Goal: Task Accomplishment & Management: Use online tool/utility

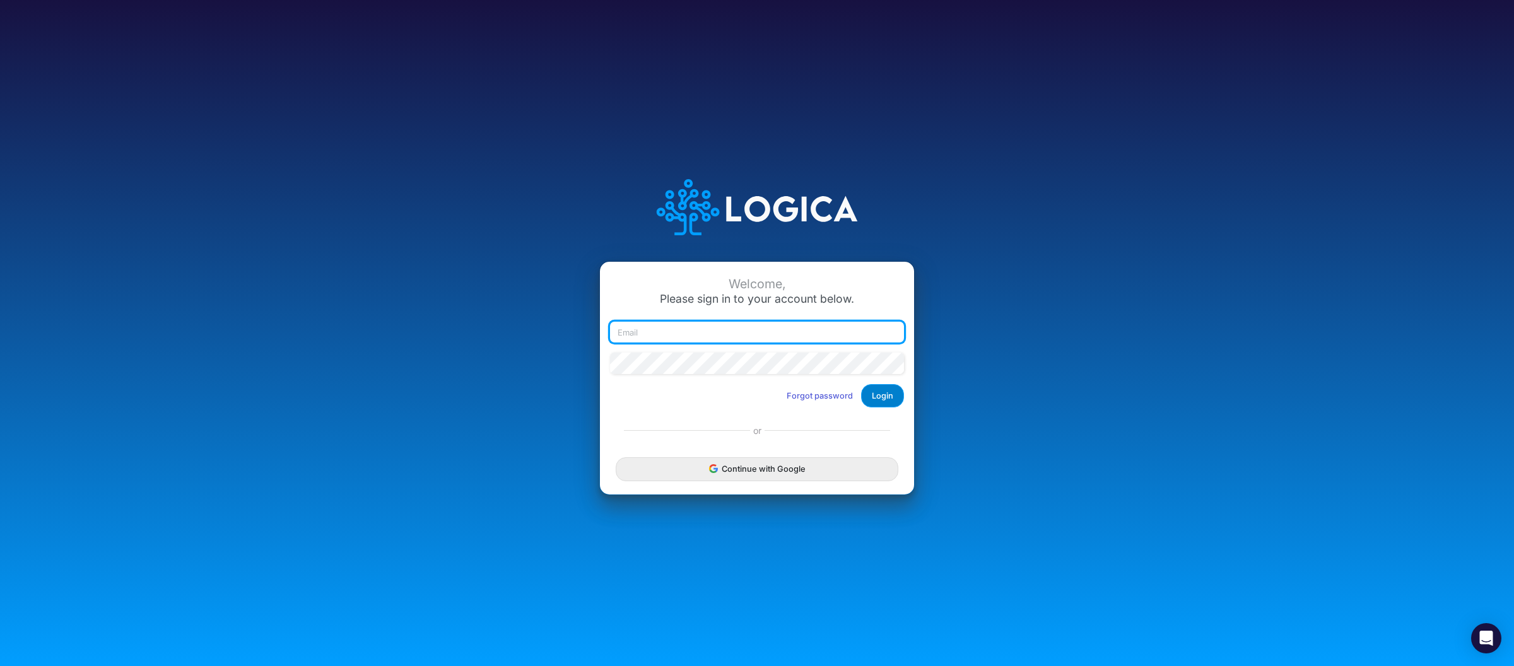
type input "[PERSON_NAME][EMAIL_ADDRESS][DOMAIN_NAME]"
click at [886, 404] on button "Login" at bounding box center [882, 395] width 43 height 23
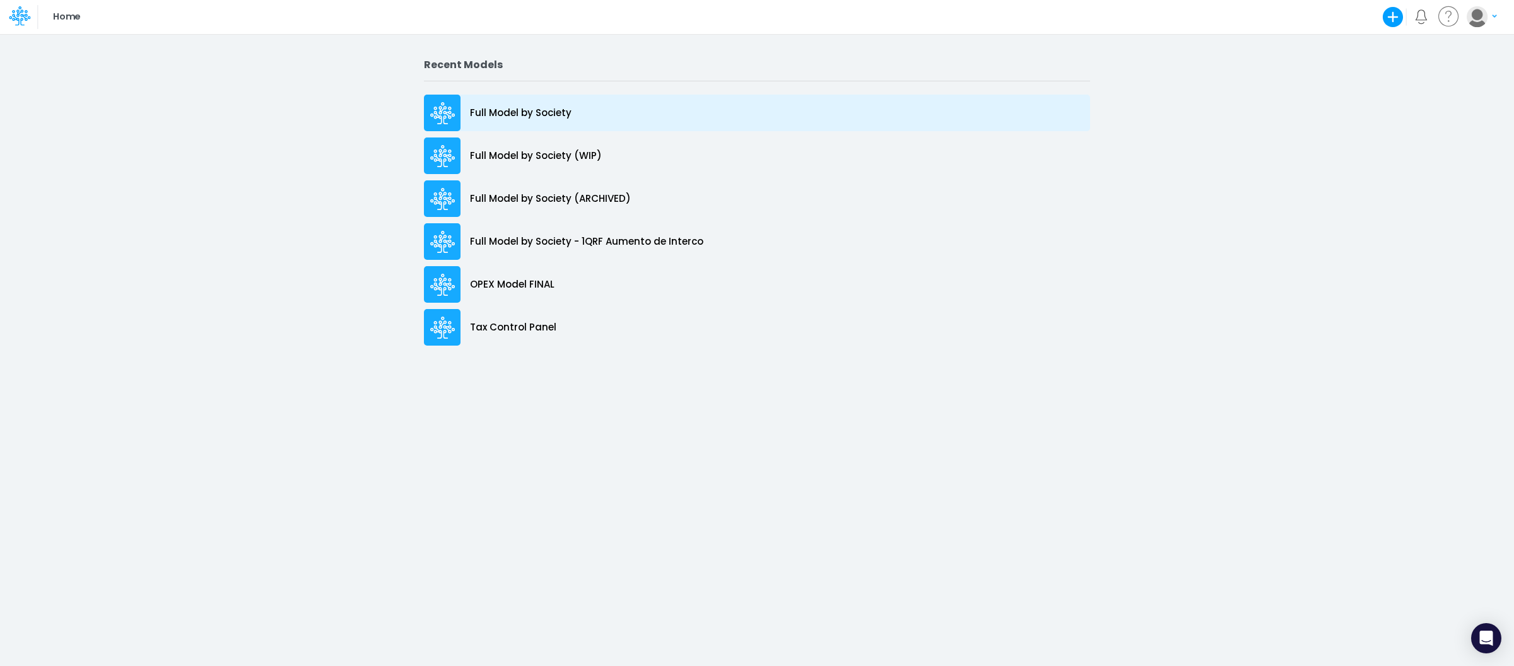
click at [560, 103] on div "Full Model by Society" at bounding box center [757, 113] width 666 height 37
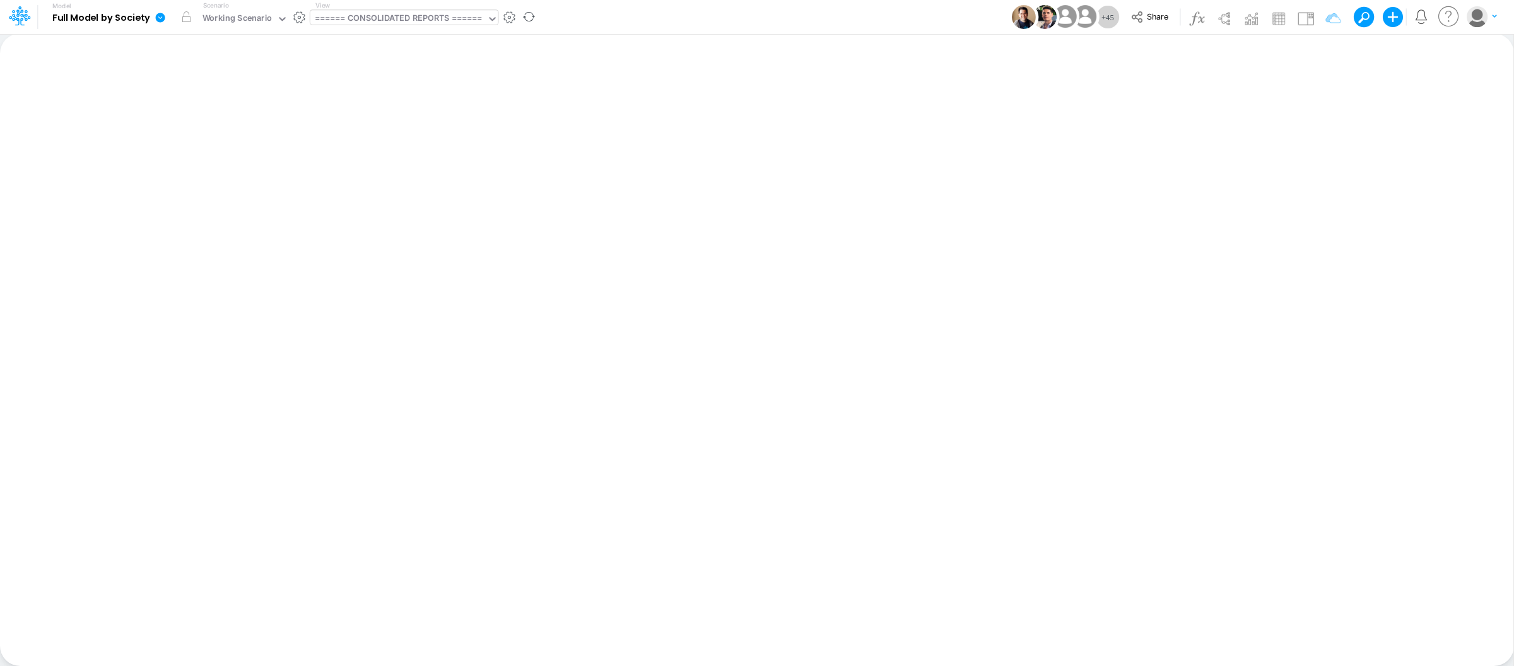
click at [449, 16] on div "====== CONSOLIDATED REPORTS ======" at bounding box center [398, 19] width 167 height 15
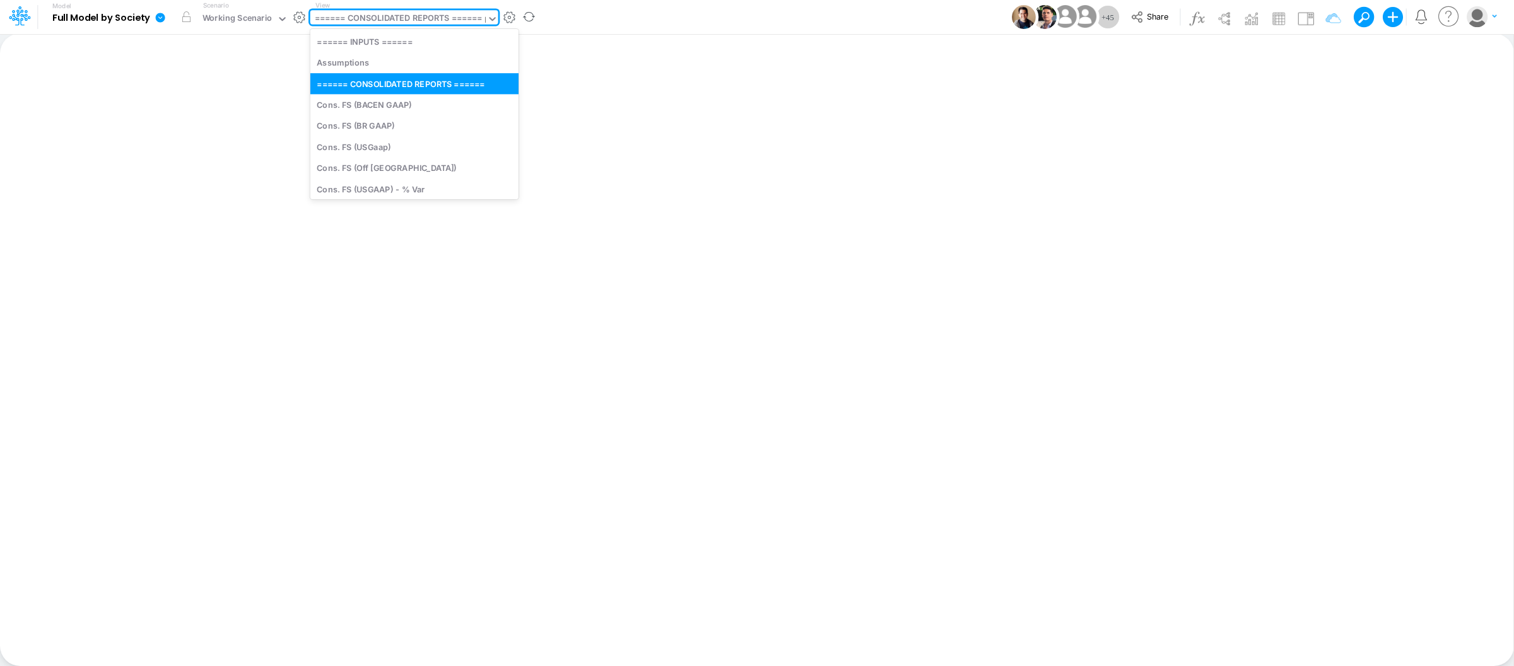
type input "bs"
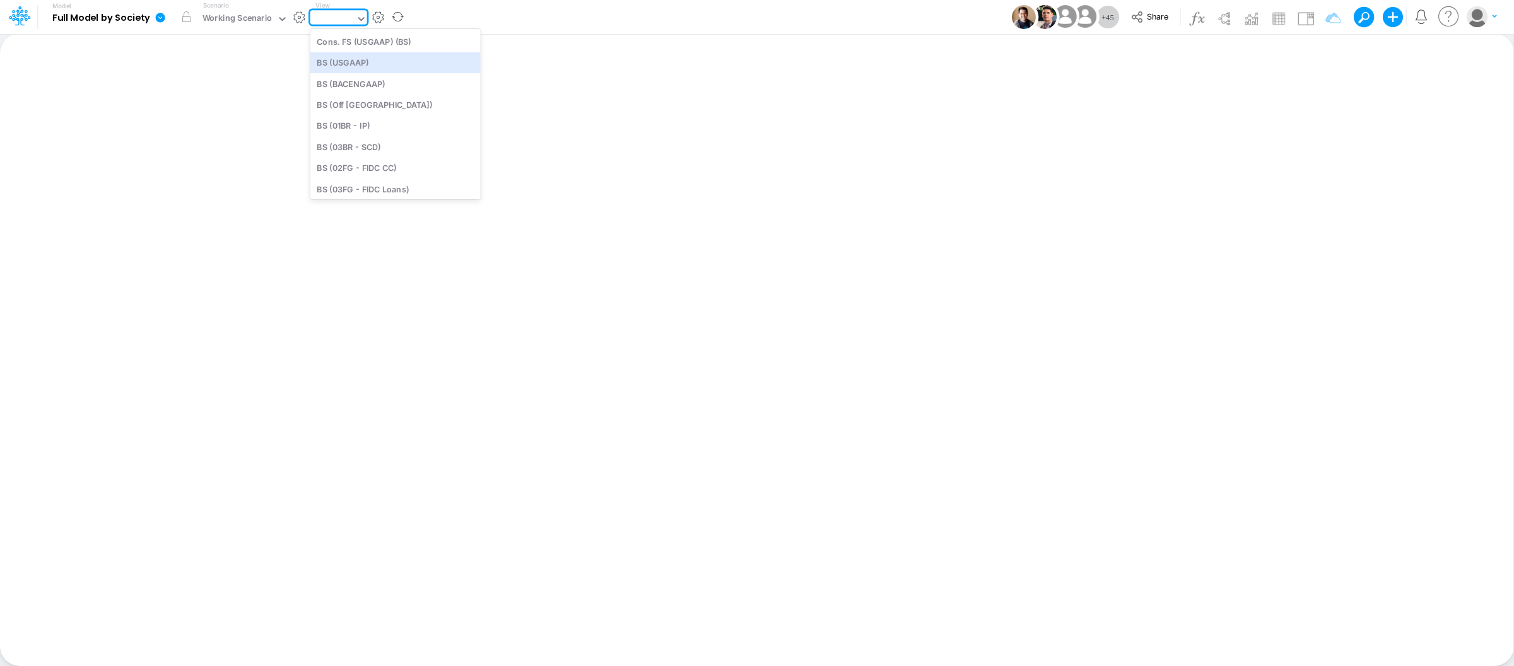
type input "BS (USGAAP) - Detailed"
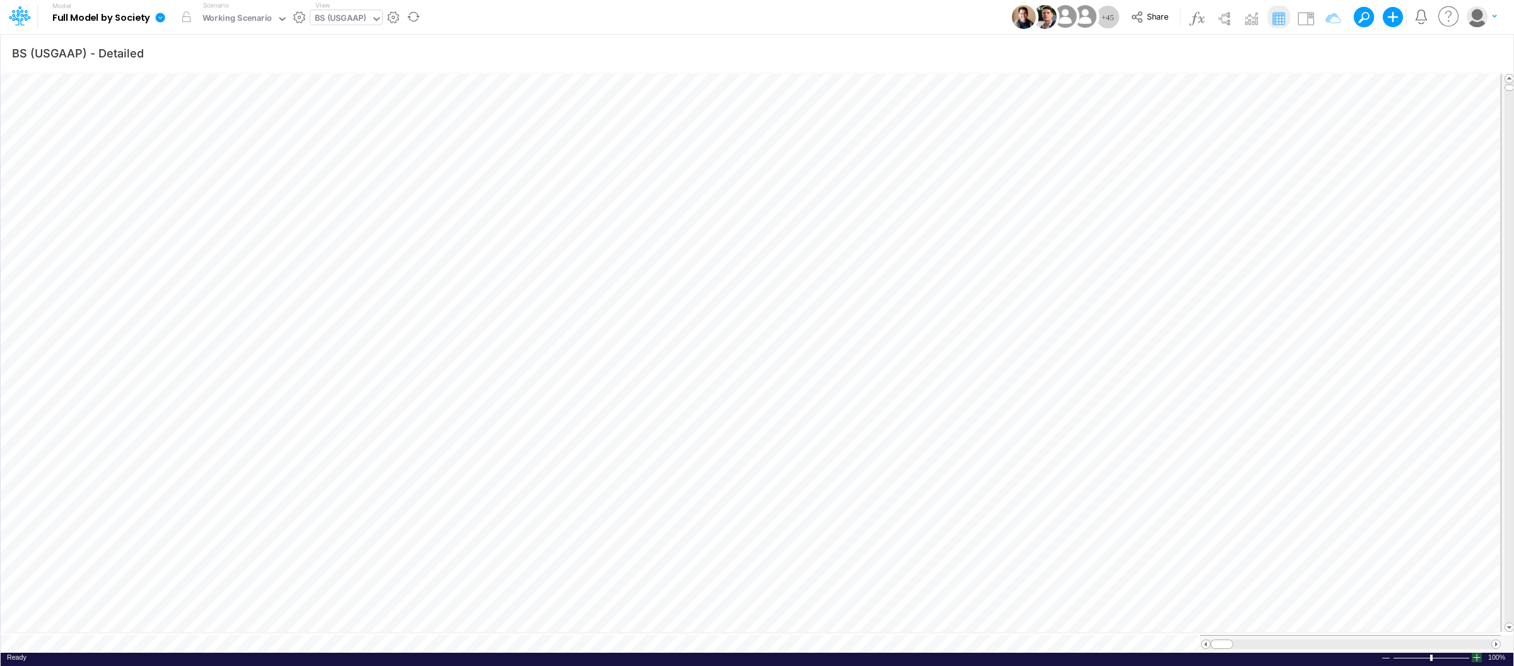
click at [1474, 655] on div at bounding box center [1477, 657] width 10 height 9
click at [1477, 655] on div at bounding box center [1477, 657] width 10 height 9
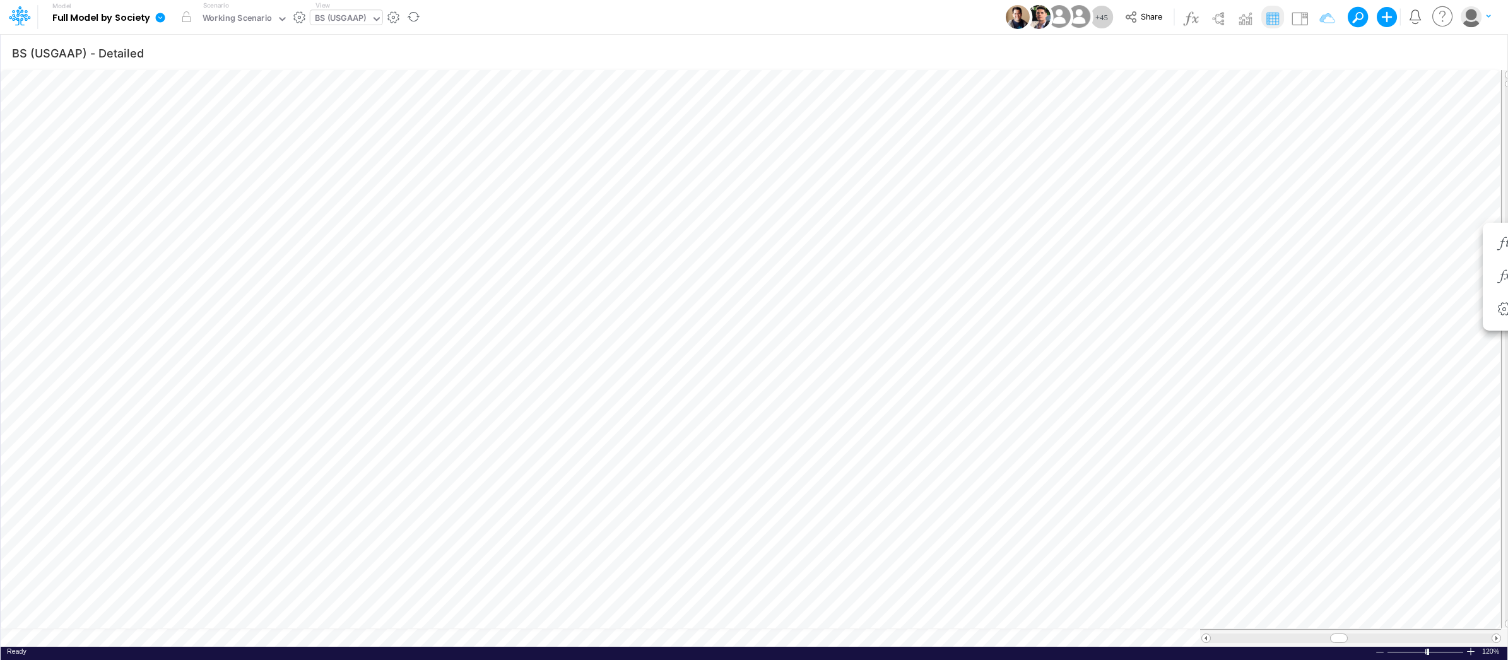
scroll to position [0, 1]
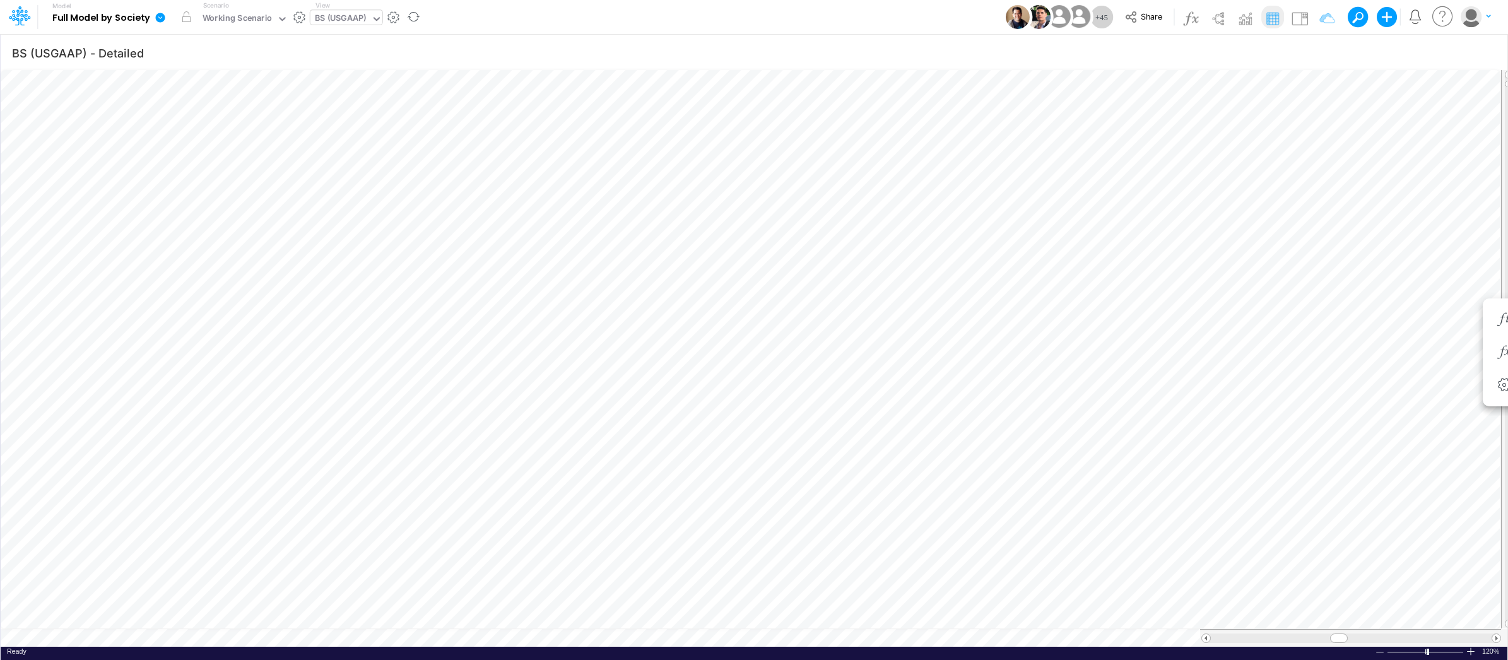
scroll to position [0, 1]
click at [368, 18] on input "text" at bounding box center [368, 19] width 1 height 12
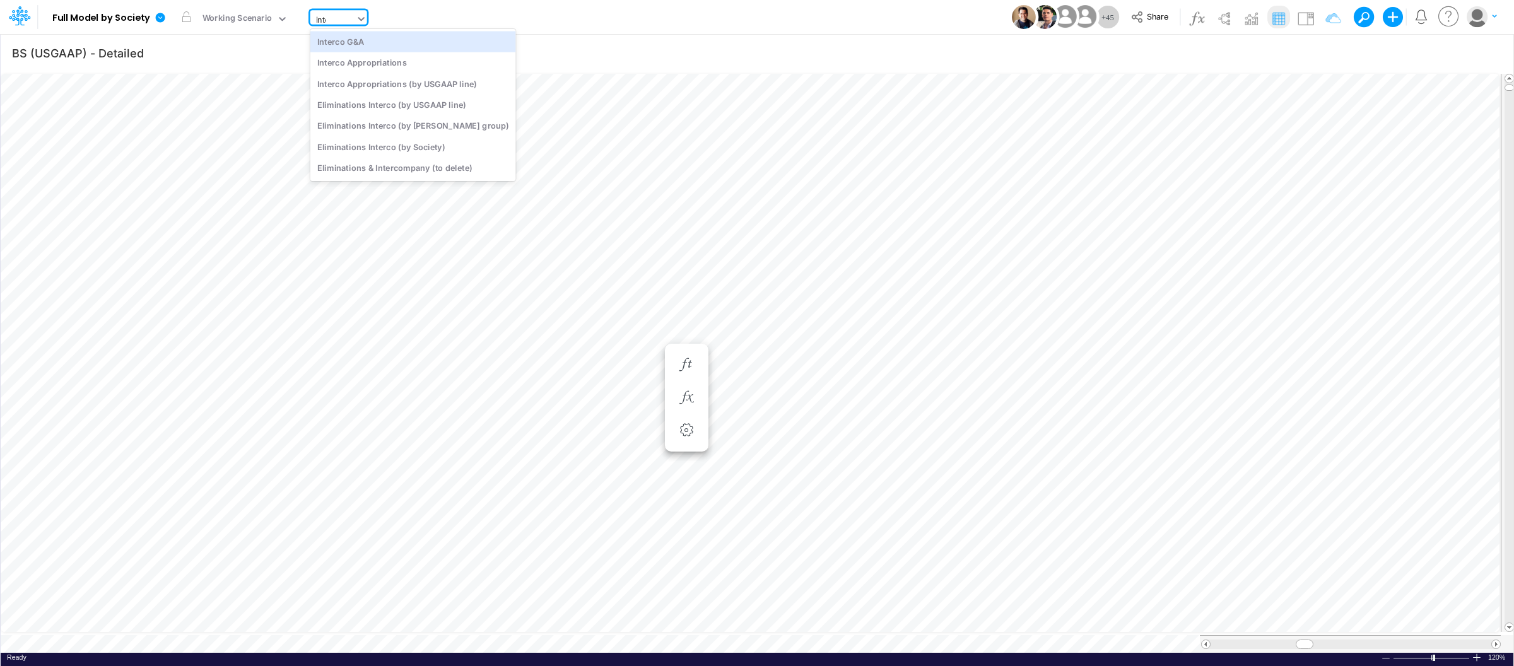
type input "inter"
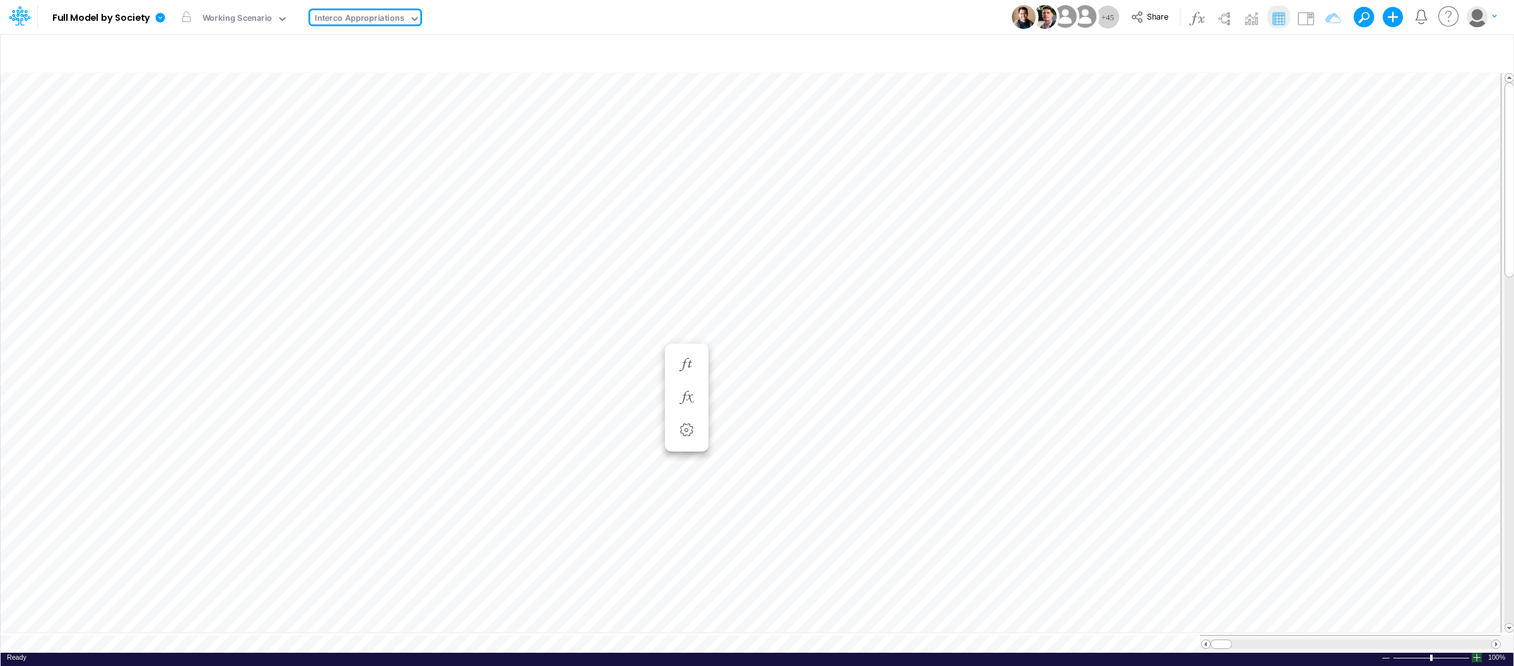
click at [1480, 655] on div at bounding box center [1477, 657] width 10 height 9
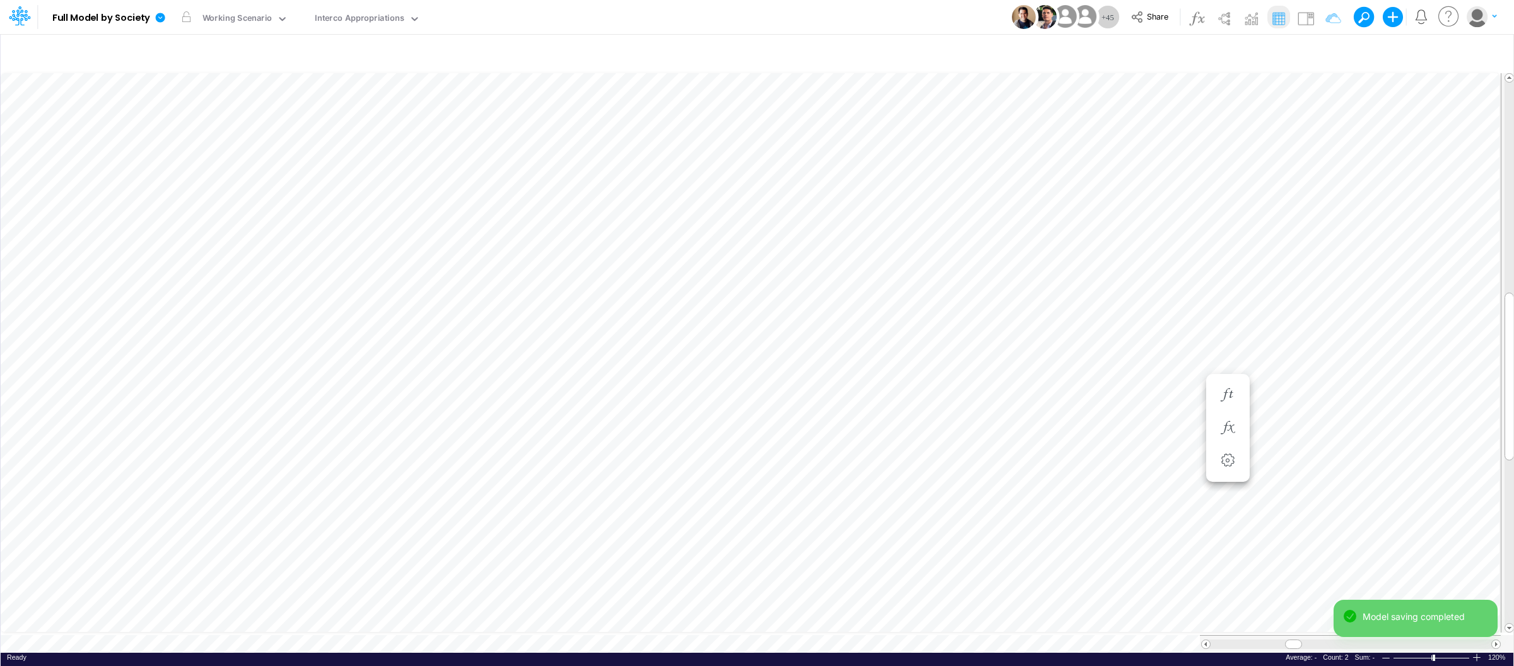
type input "BS (USGAAP) - Detailed"
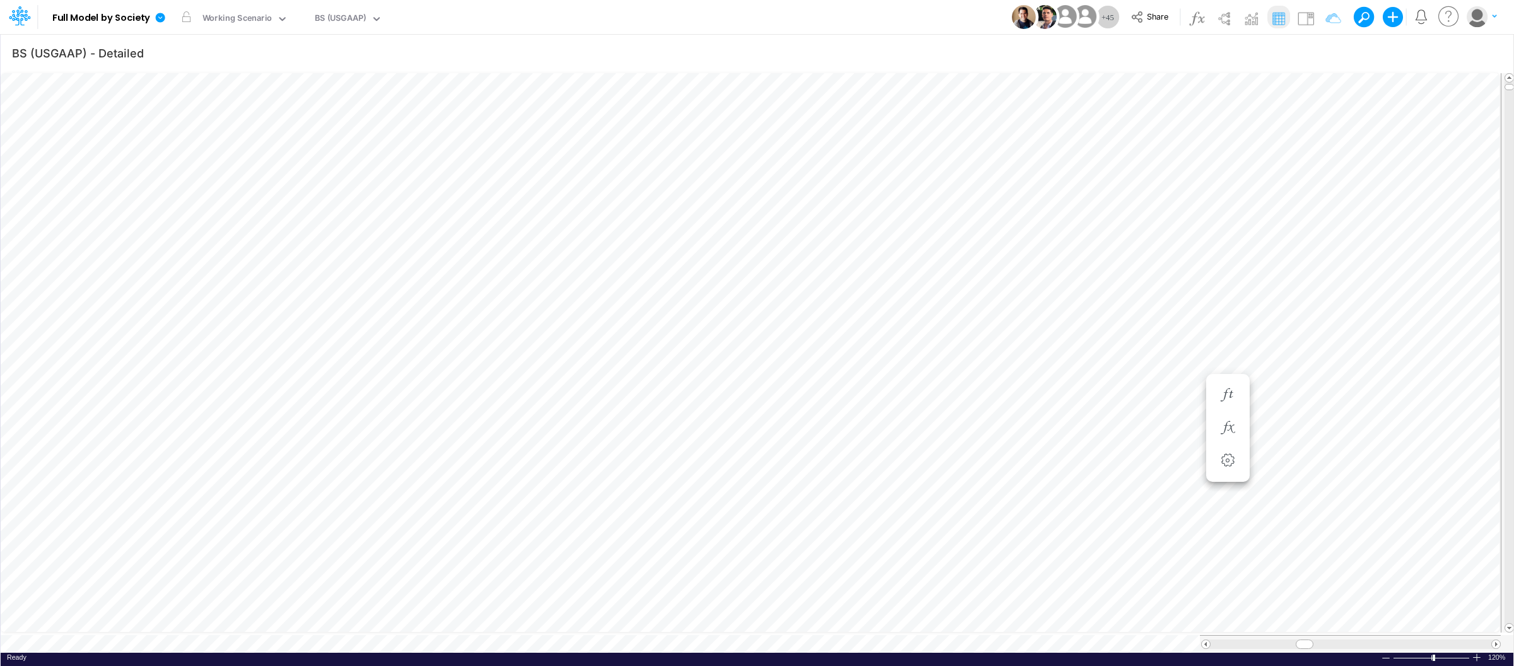
scroll to position [0, 1]
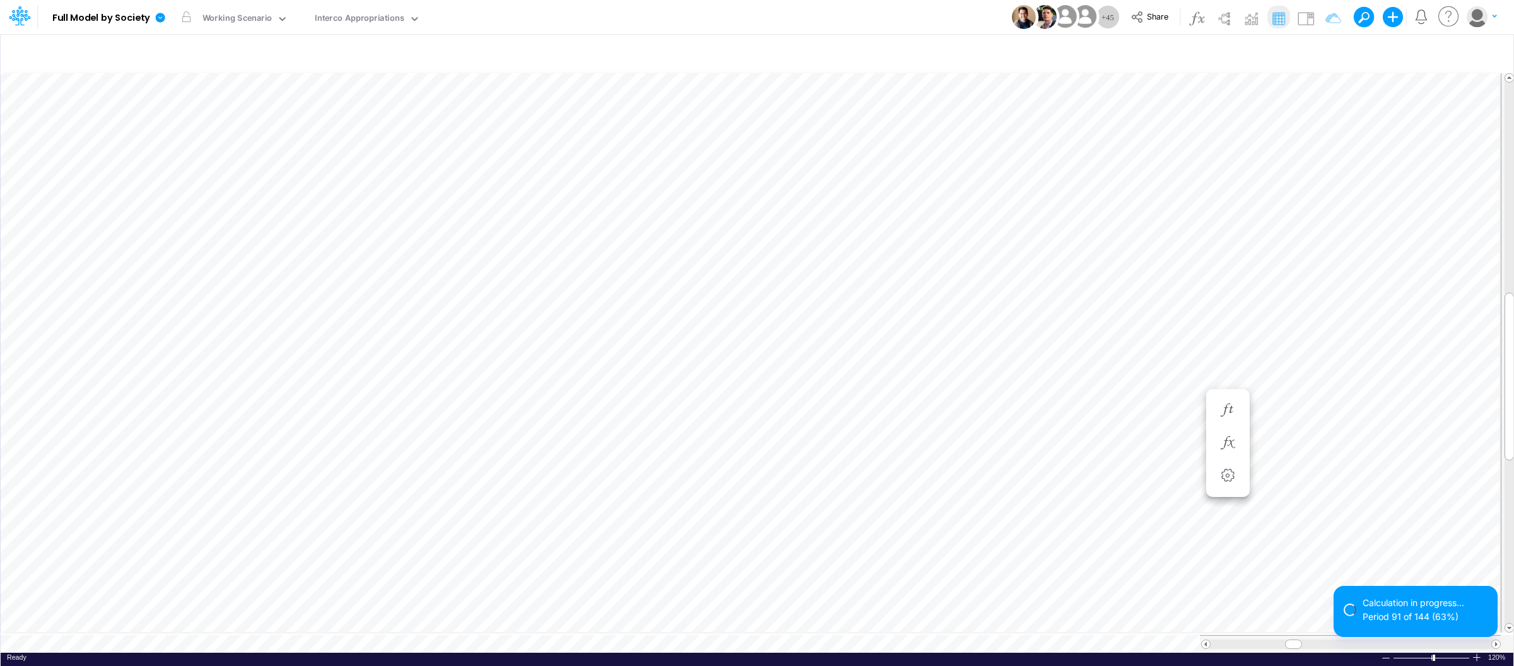
scroll to position [0, 1]
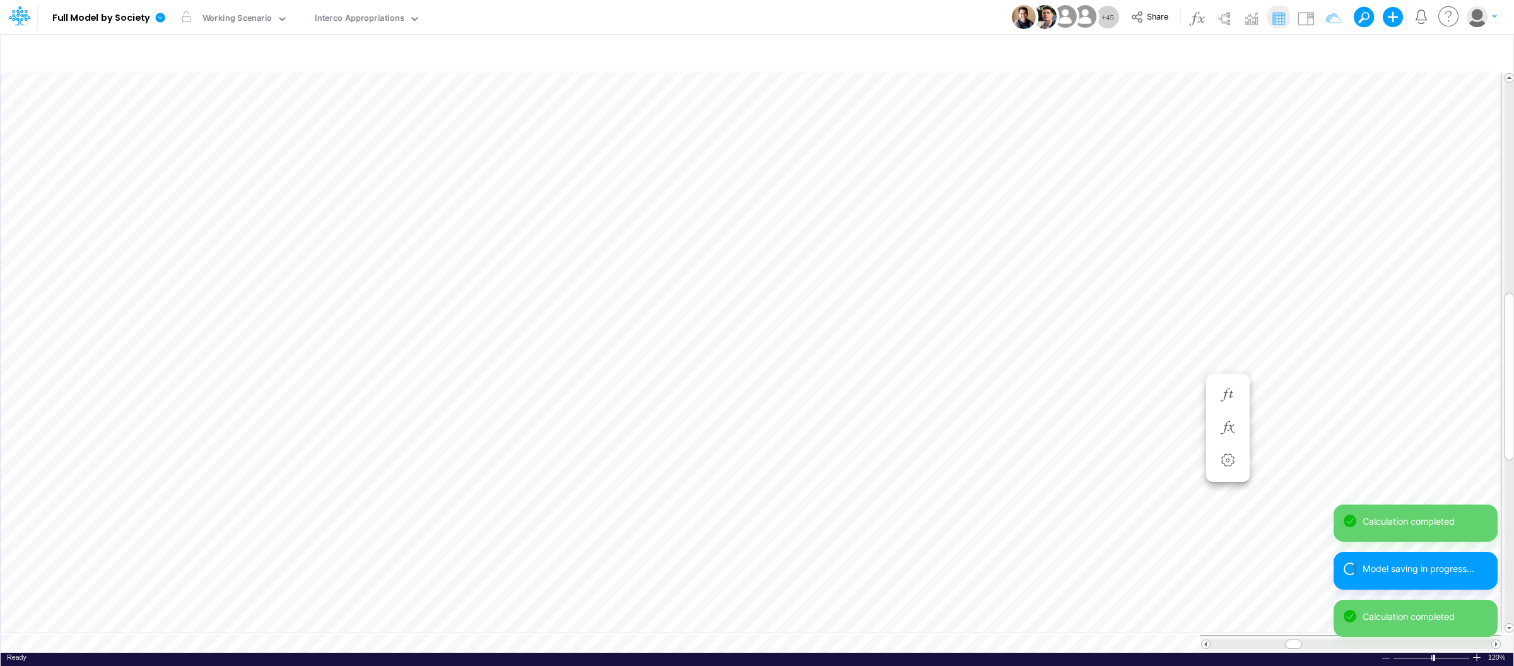
scroll to position [0, 1]
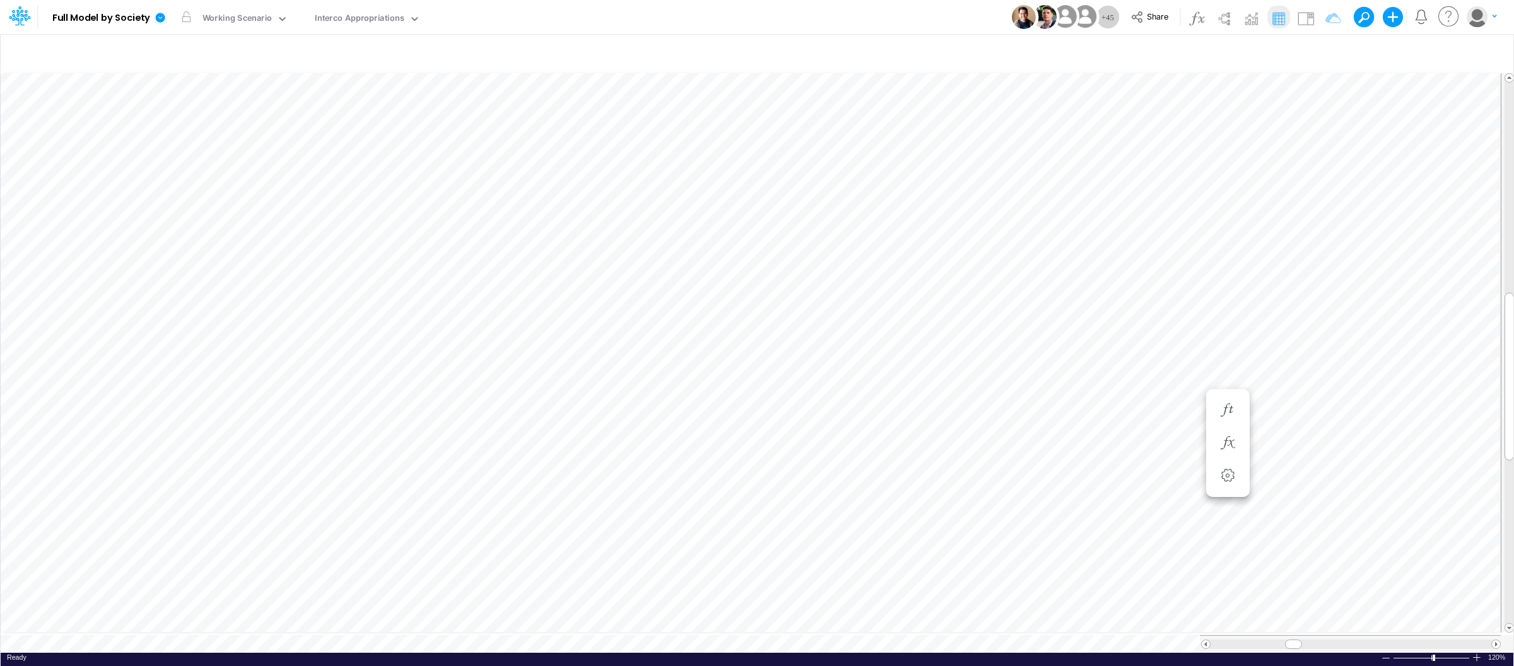
type input "BS (USGAAP) - Detailed"
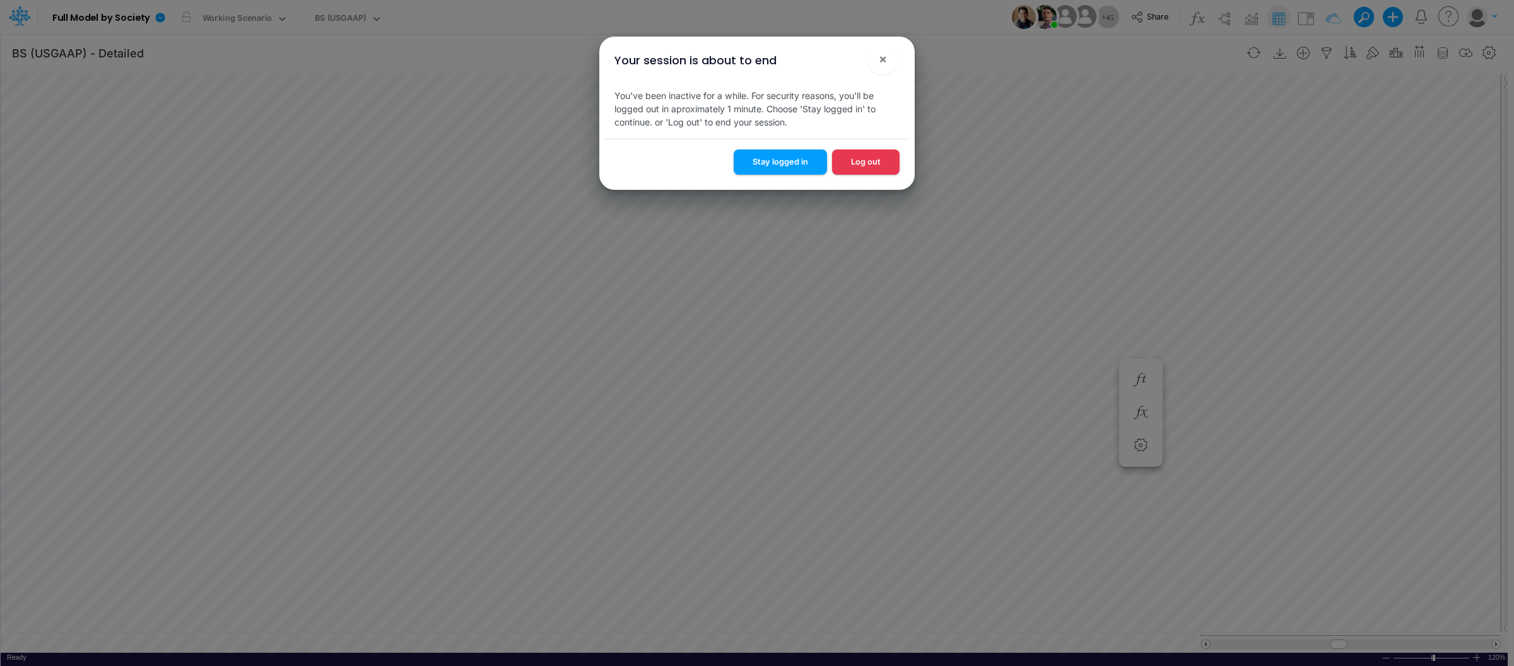
scroll to position [0, 1]
click at [871, 163] on button "Log out" at bounding box center [866, 162] width 68 height 25
